Goal: Information Seeking & Learning: Learn about a topic

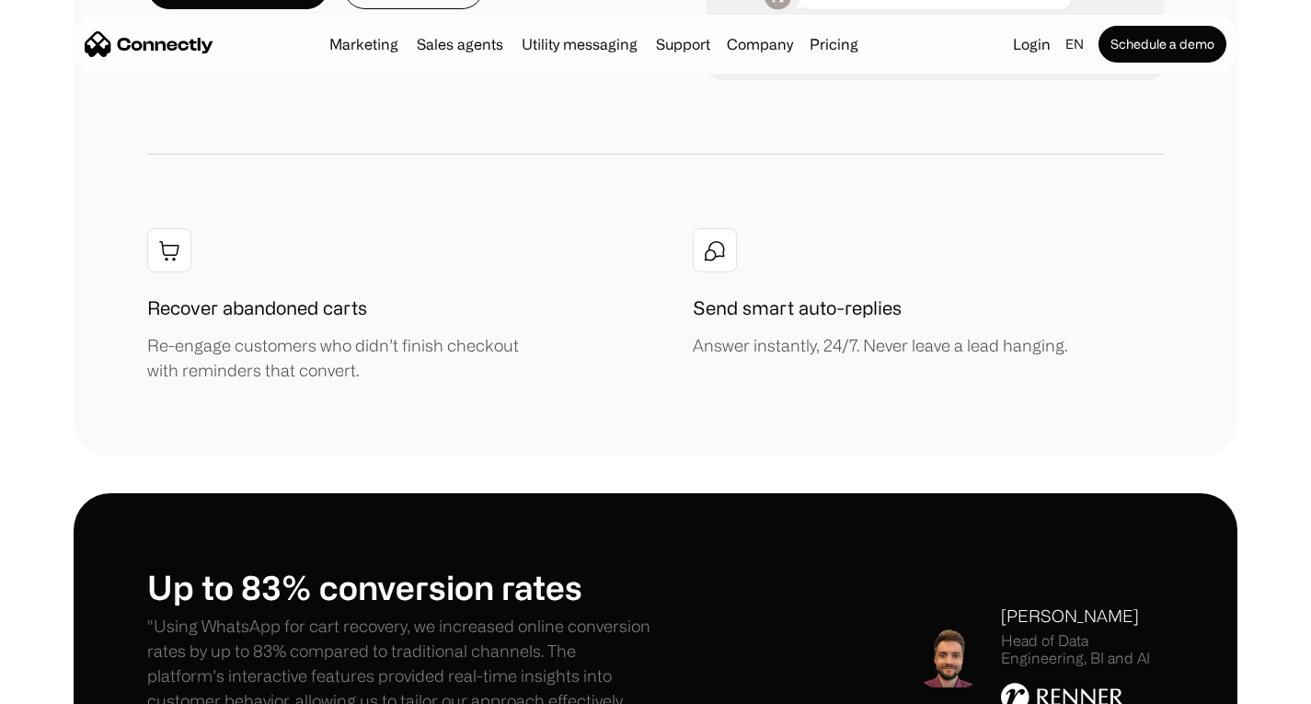
scroll to position [2392, 0]
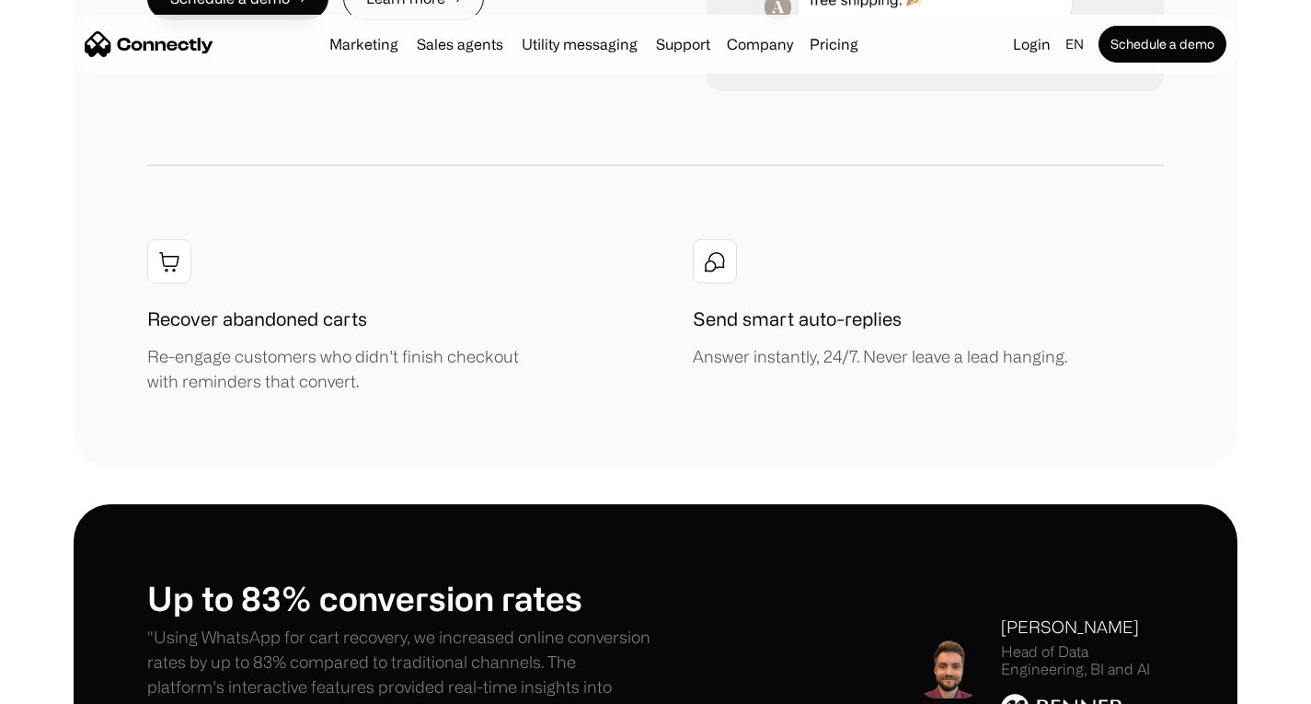
click at [443, 625] on p ""Using WhatsApp for cart recovery, we increased online conversion rates by up t…" at bounding box center [401, 687] width 509 height 124
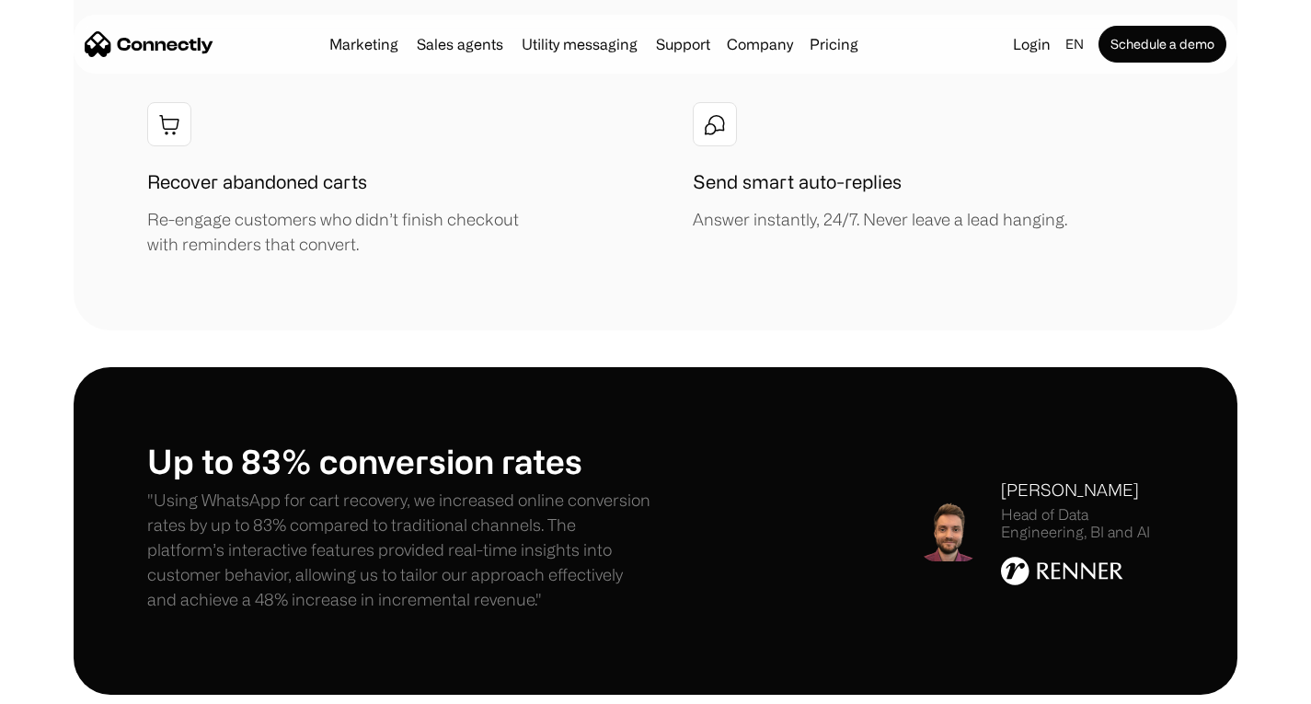
scroll to position [2621, 0]
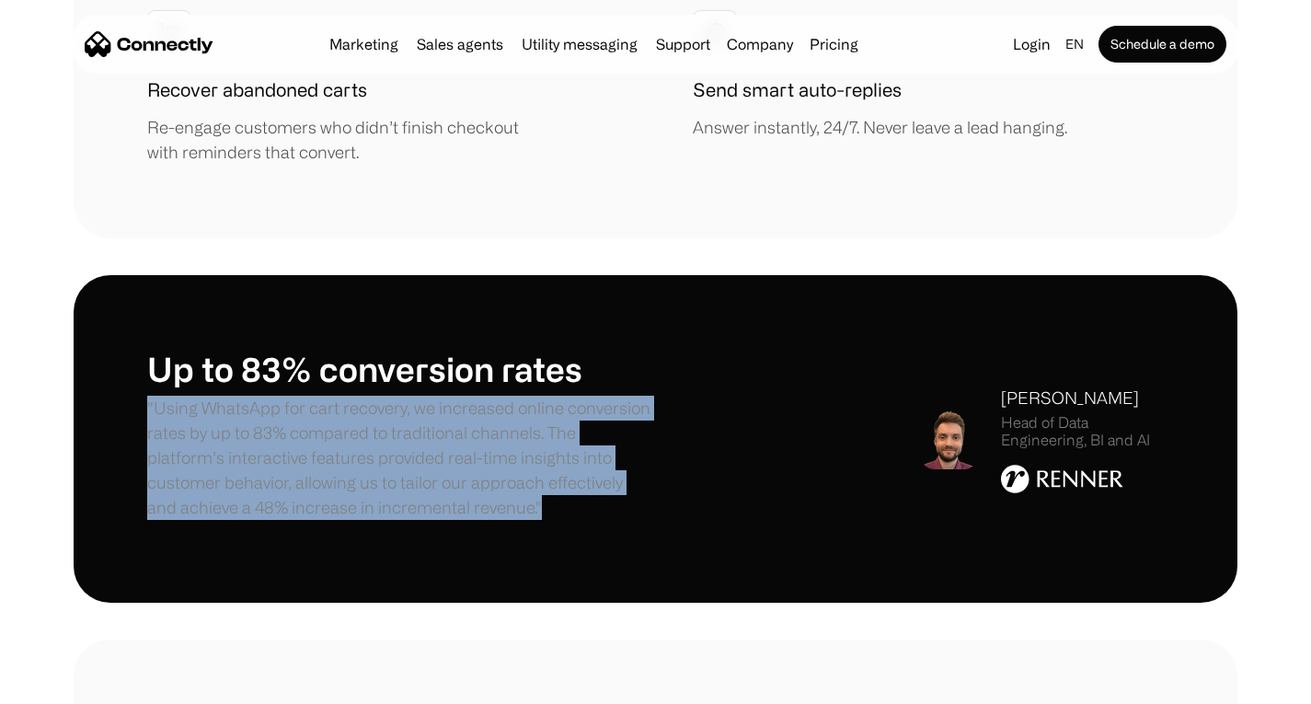
drag, startPoint x: 447, startPoint y: 449, endPoint x: 146, endPoint y: 355, distance: 315.2
click at [146, 355] on div "Up to 83% conversion rates "Using WhatsApp for cart recovery, we increased onli…" at bounding box center [656, 439] width 1164 height 328
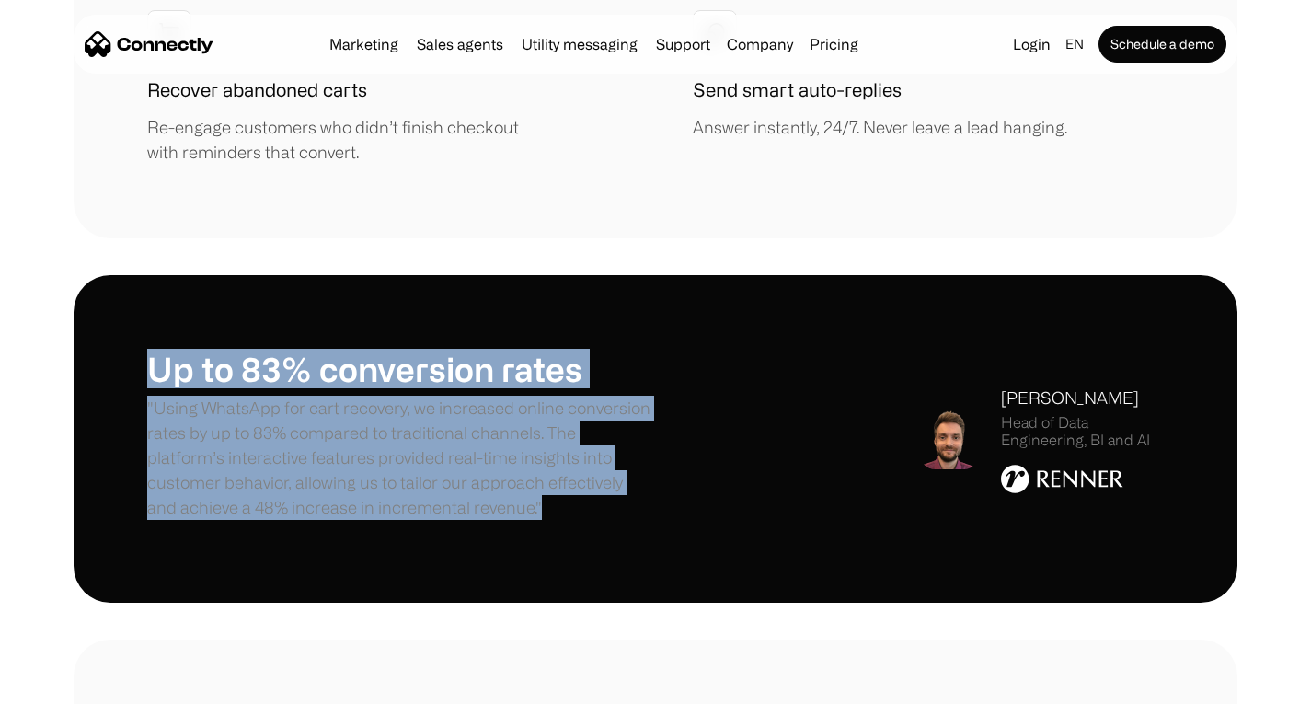
drag, startPoint x: 151, startPoint y: 322, endPoint x: 571, endPoint y: 491, distance: 453.3
click at [571, 491] on div "Up to 83% conversion rates "Using WhatsApp for cart recovery, we increased onli…" at bounding box center [656, 439] width 1164 height 328
copy div "Up to 83% conversion rates "Using WhatsApp for cart recovery, we increased onli…"
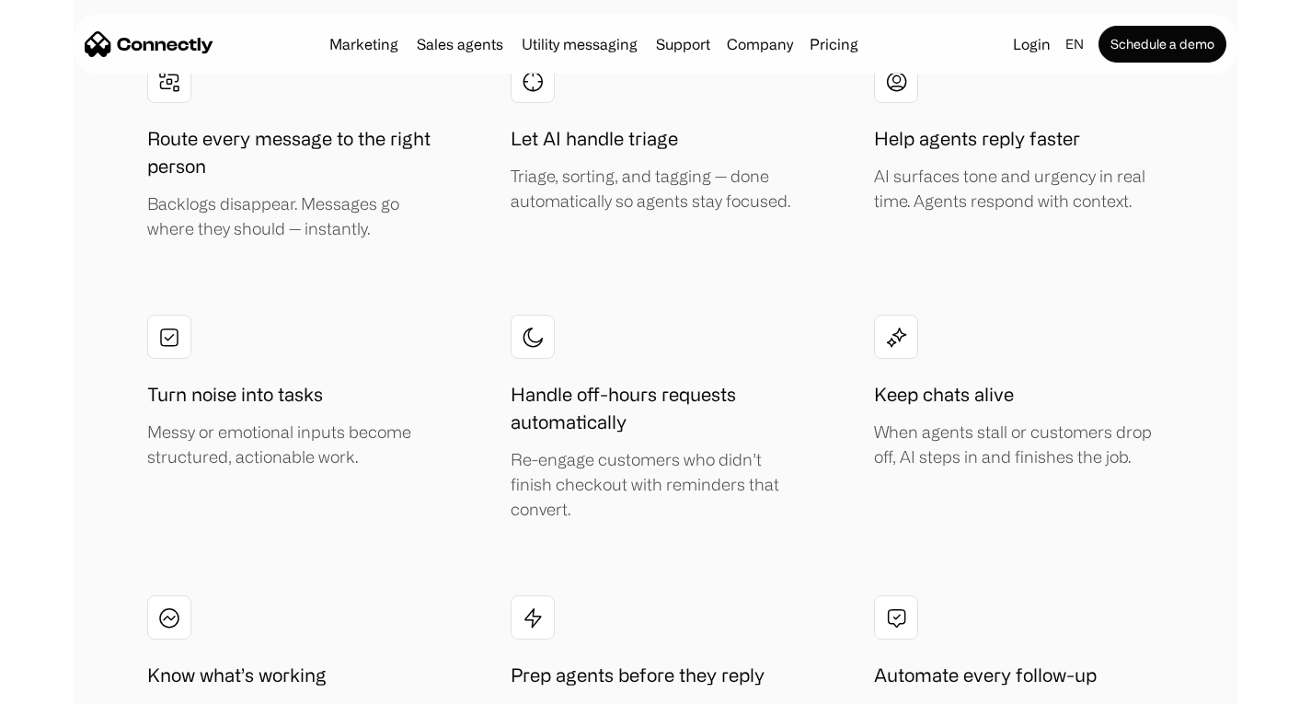
scroll to position [3562, 0]
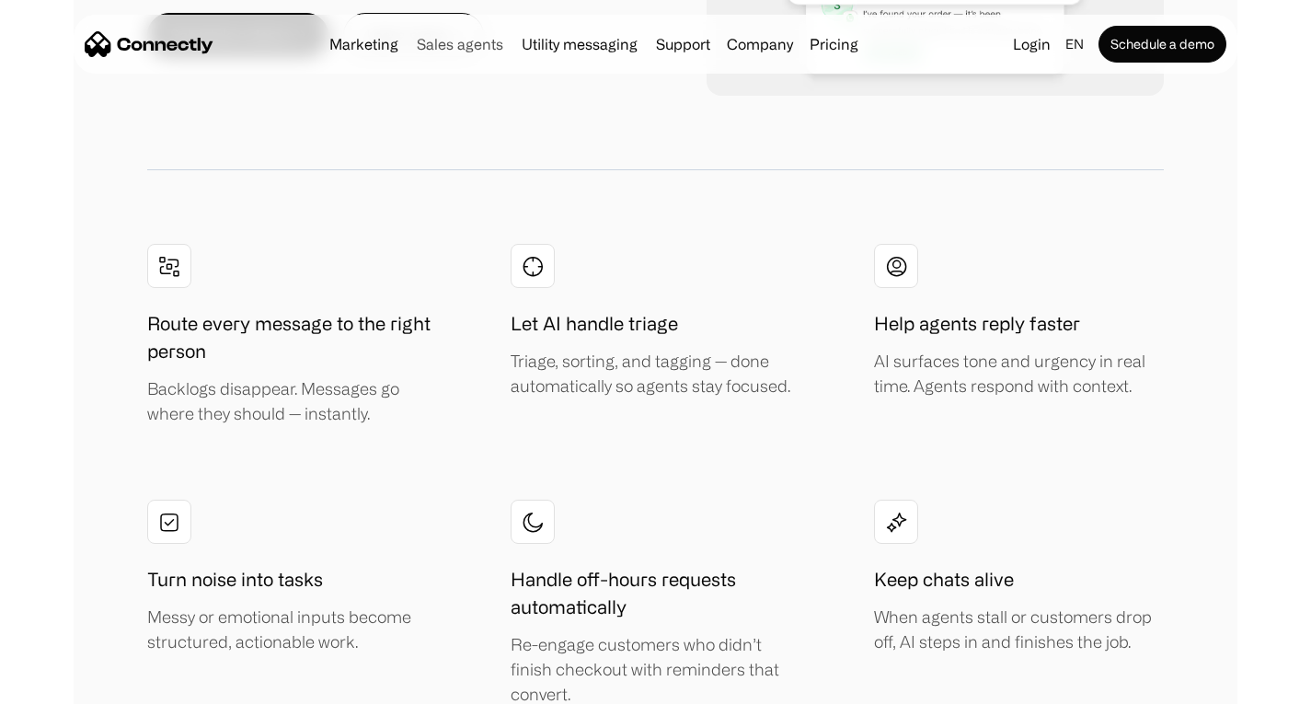
click at [439, 48] on link "Sales agents" at bounding box center [459, 44] width 101 height 15
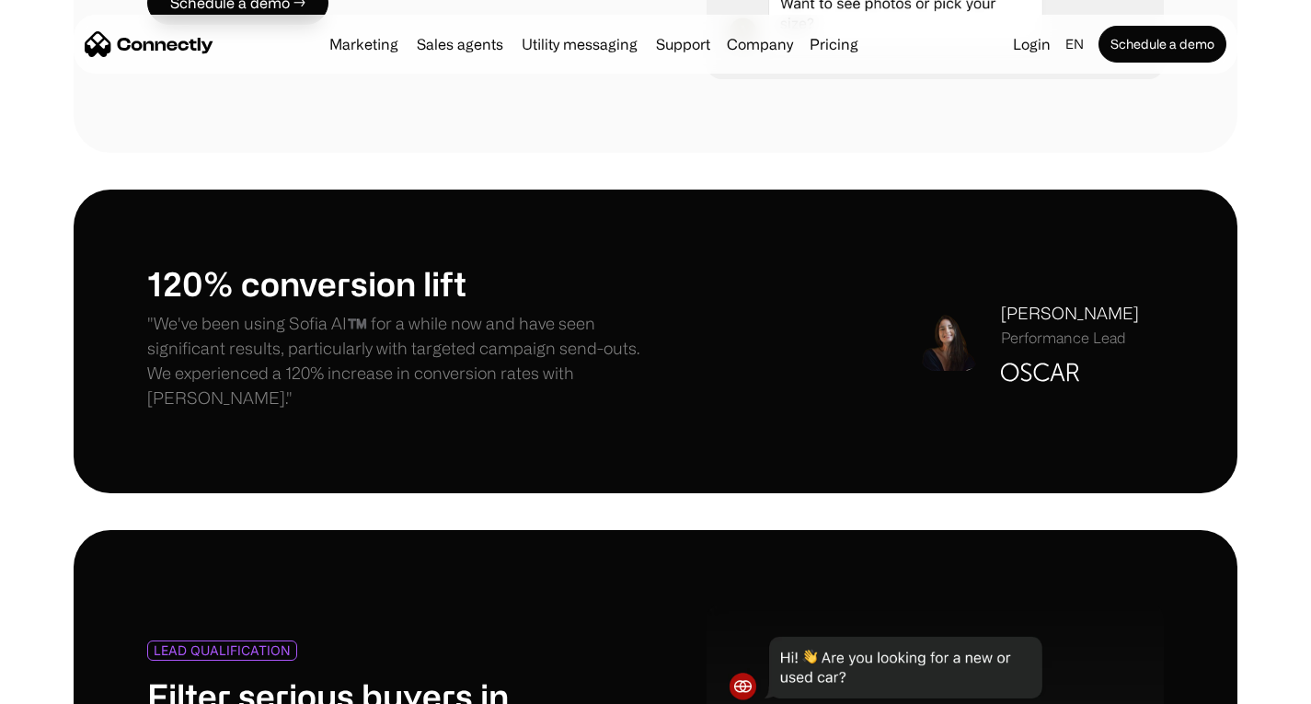
scroll to position [1281, 0]
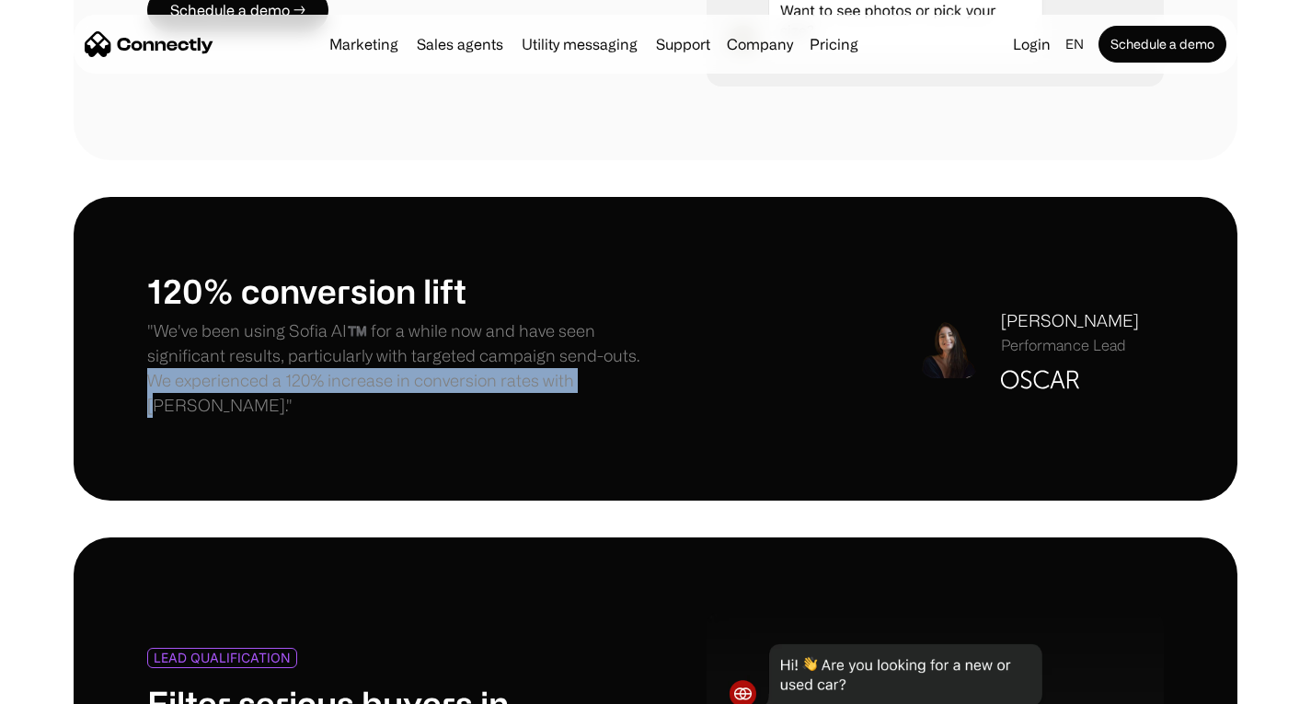
drag, startPoint x: 641, startPoint y: 367, endPoint x: 587, endPoint y: 371, distance: 54.4
click at [587, 371] on p ""We've been using Sofia AI™️ for a while now and have seen significant results,…" at bounding box center [401, 367] width 509 height 99
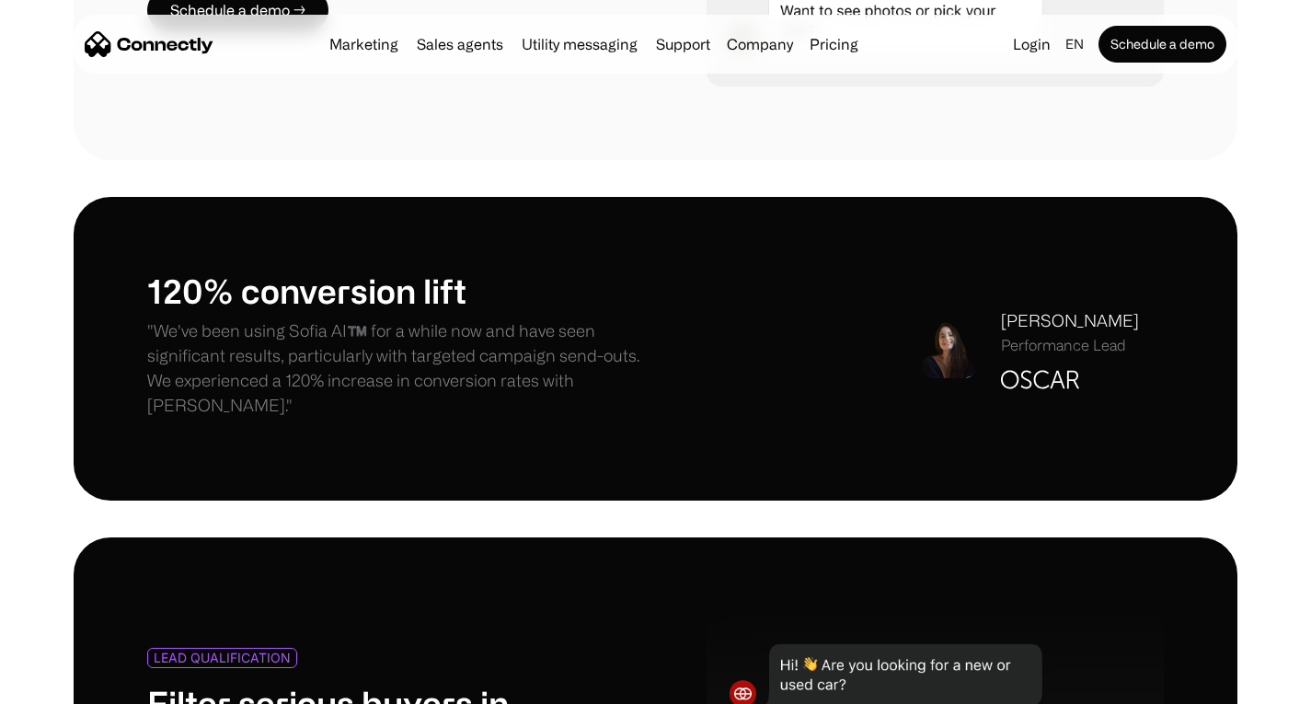
click at [638, 379] on p ""We've been using Sofia AI™️ for a while now and have seen significant results,…" at bounding box center [401, 367] width 509 height 99
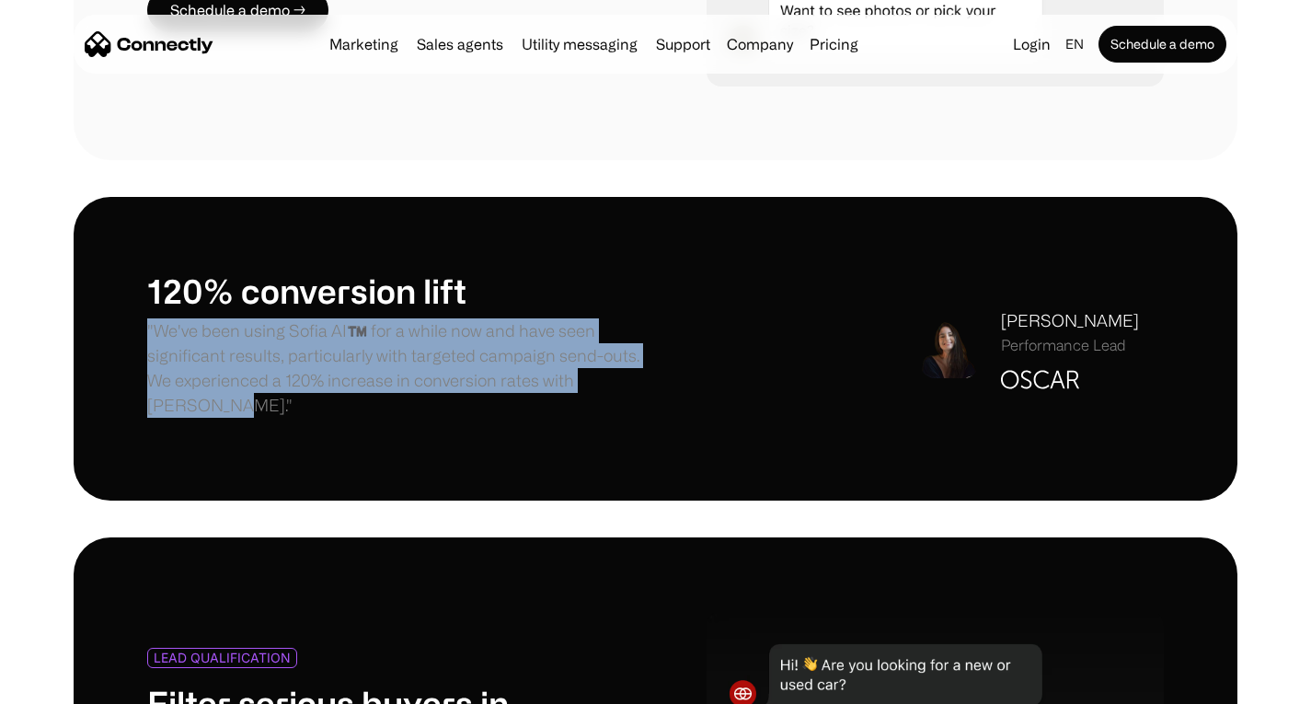
drag, startPoint x: 641, startPoint y: 384, endPoint x: 140, endPoint y: 332, distance: 504.1
click at [140, 332] on div "120% conversion lift "We've been using Sofia AI™️ for a while now and have seen…" at bounding box center [656, 348] width 1164 height 303
copy p ""We've been using Sofia AI™️ for a while now and have seen significant results,…"
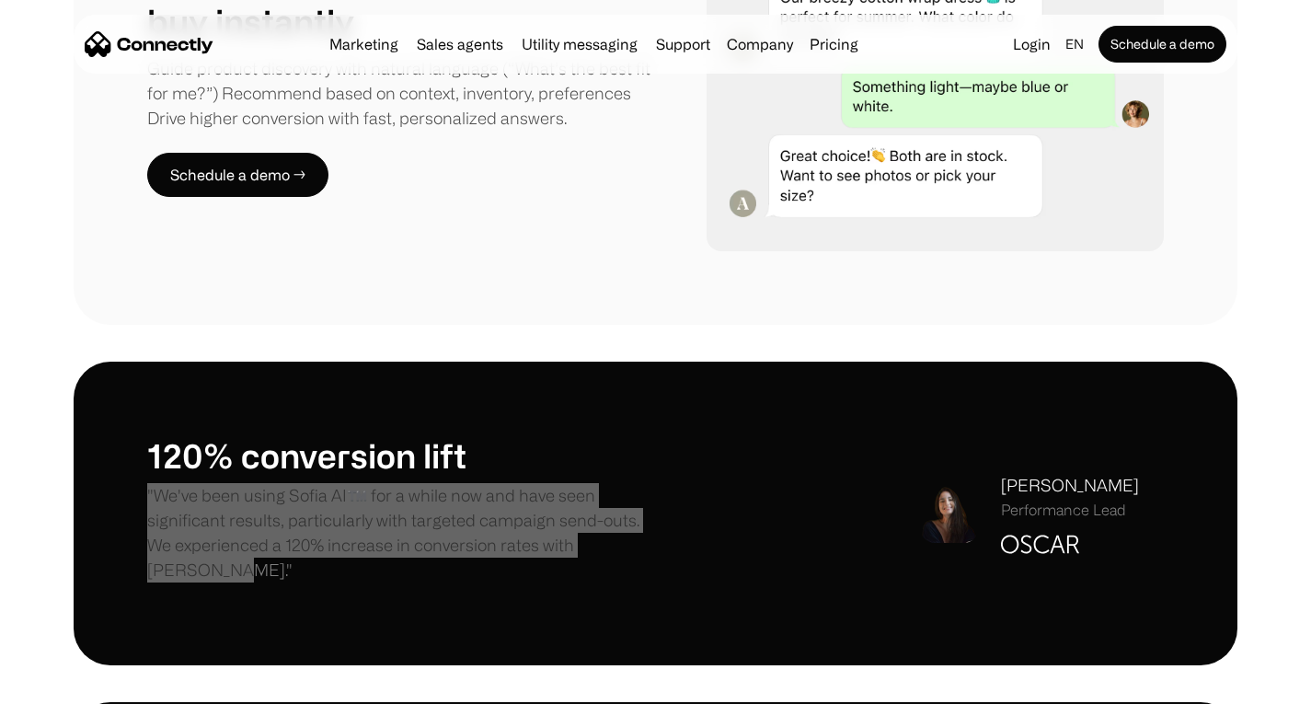
scroll to position [1097, 0]
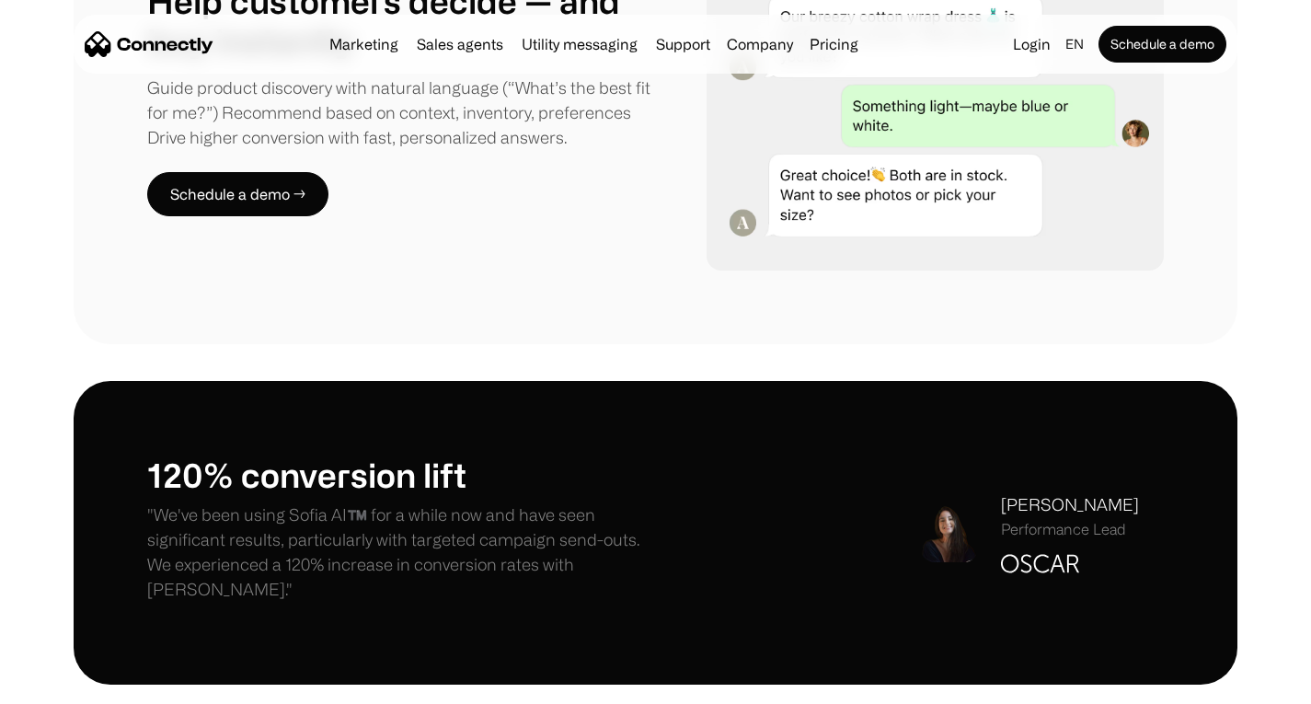
click at [852, 547] on div "120% conversion lift "We've been using Sofia AI™️ for a while now and have seen…" at bounding box center [655, 532] width 1017 height 155
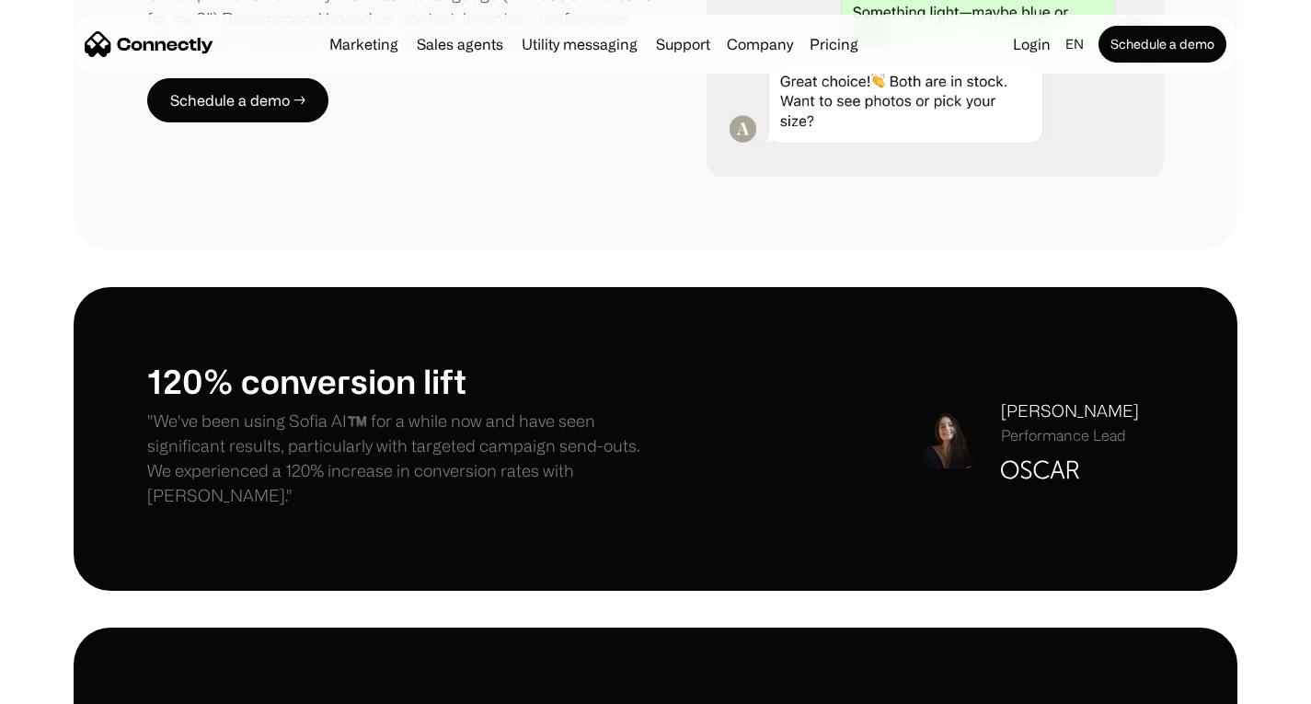
scroll to position [1189, 0]
